Goal: Task Accomplishment & Management: Use online tool/utility

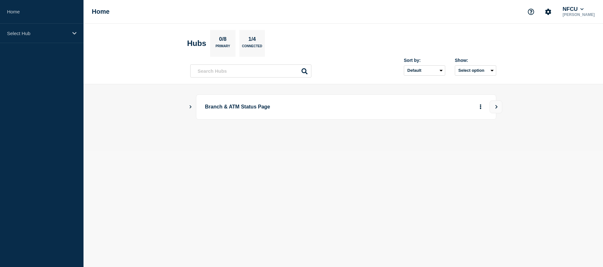
click at [190, 105] on icon "Show Connected Hubs" at bounding box center [190, 106] width 4 height 3
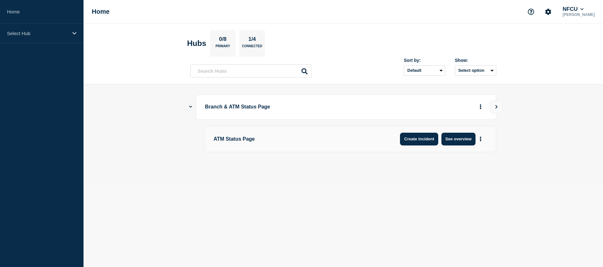
click at [429, 140] on button "Create incident" at bounding box center [419, 139] width 38 height 13
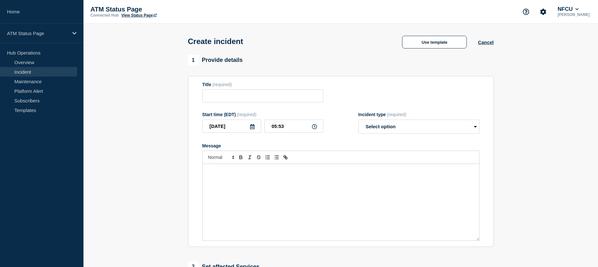
click at [26, 72] on link "Incident" at bounding box center [38, 72] width 77 height 10
